Goal: Check status: Check status

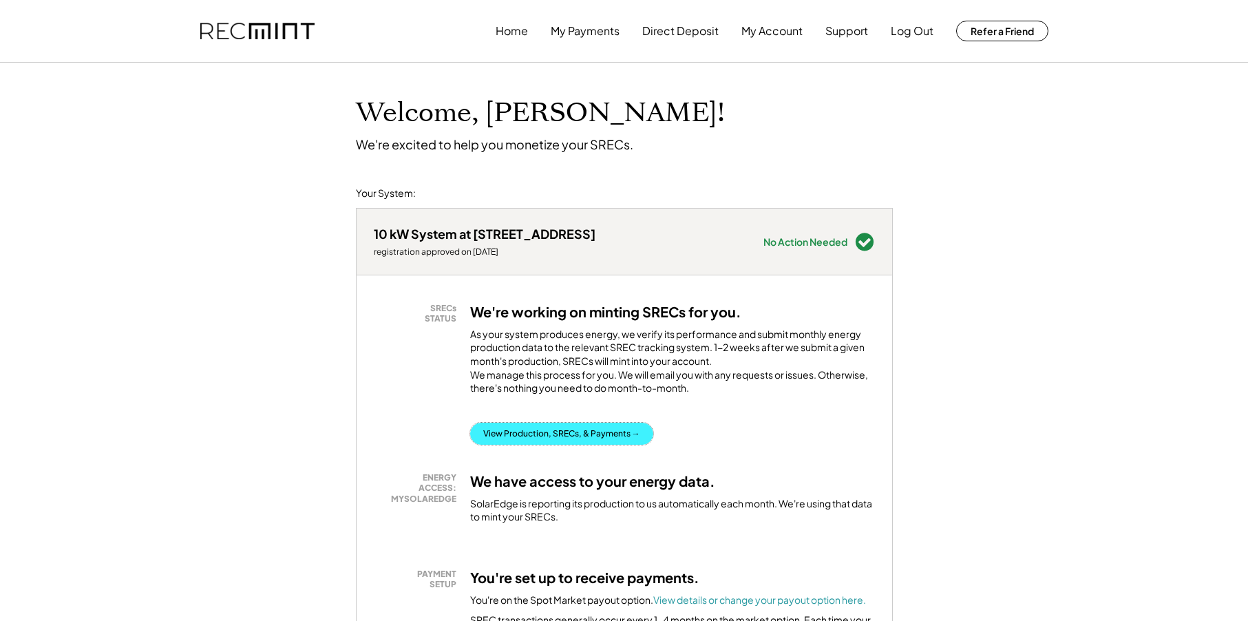
click at [543, 445] on button "View Production, SRECs, & Payments →" at bounding box center [561, 434] width 183 height 22
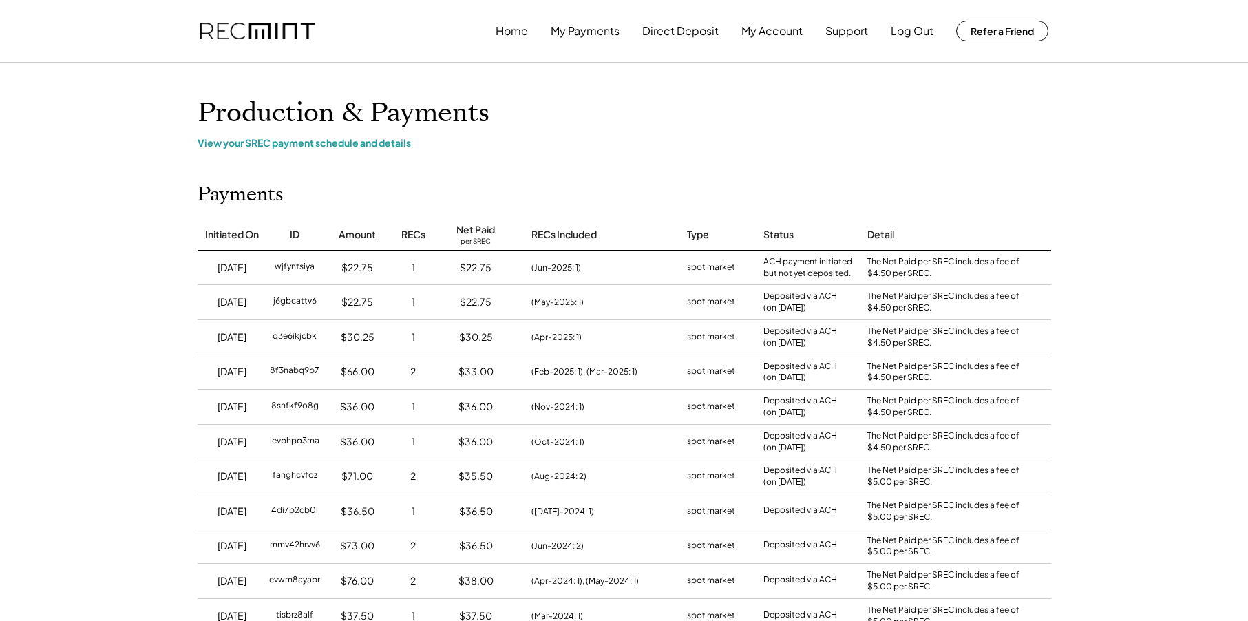
click at [704, 122] on h1 "Production & Payments" at bounding box center [625, 113] width 854 height 32
click at [525, 36] on button "Home" at bounding box center [512, 31] width 32 height 28
